Goal: Browse casually

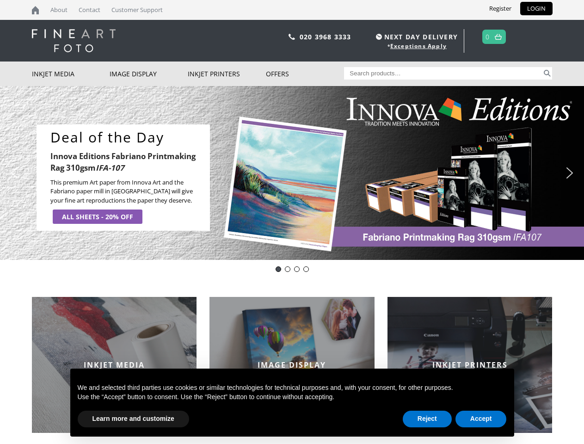
click at [292, 222] on div "Slider" at bounding box center [378, 177] width 319 height 107
click at [292, 173] on div "Slider" at bounding box center [378, 177] width 319 height 107
click at [290, 173] on div "Slider" at bounding box center [378, 177] width 319 height 107
click at [123, 178] on p "This premium Art paper from Innova Art and the Fabriano paper mill in [GEOGRAPH…" at bounding box center [126, 191] width 153 height 27
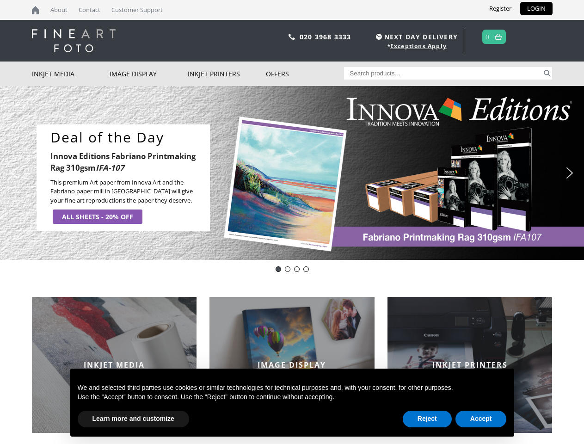
click at [379, 178] on div "Slider" at bounding box center [378, 177] width 319 height 107
click at [14, 173] on img "previous arrow" at bounding box center [14, 173] width 15 height 15
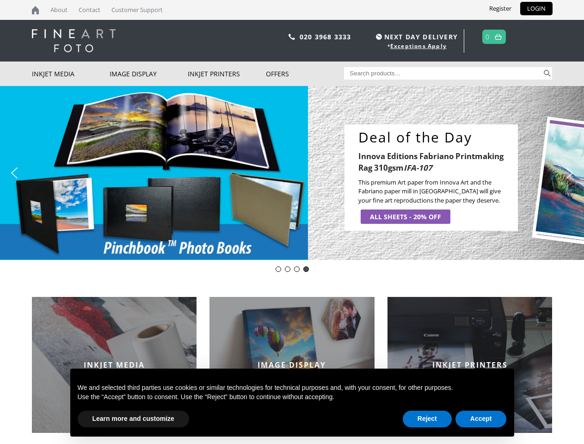
click at [570, 173] on img "next arrow" at bounding box center [570, 173] width 15 height 15
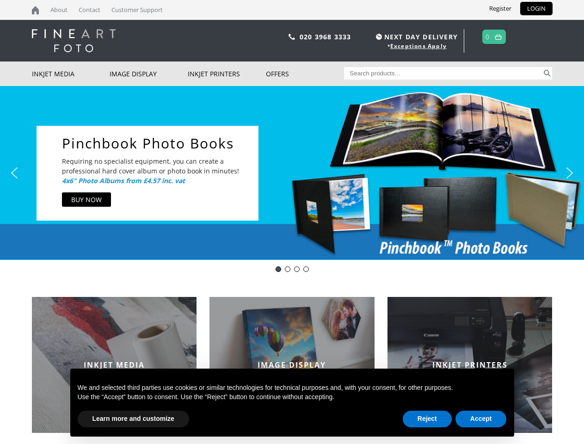
click at [279, 269] on div "Deal of the Day- Innova Editions IFA107" at bounding box center [279, 270] width 6 height 6
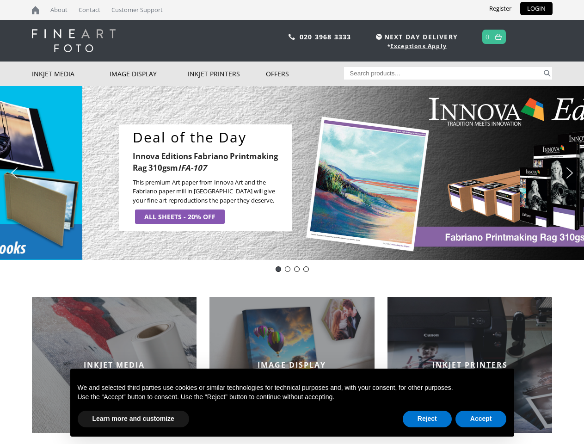
click at [288, 269] on div "Innova Editions IFA11" at bounding box center [288, 270] width 6 height 6
